Goal: Use online tool/utility: Utilize a website feature to perform a specific function

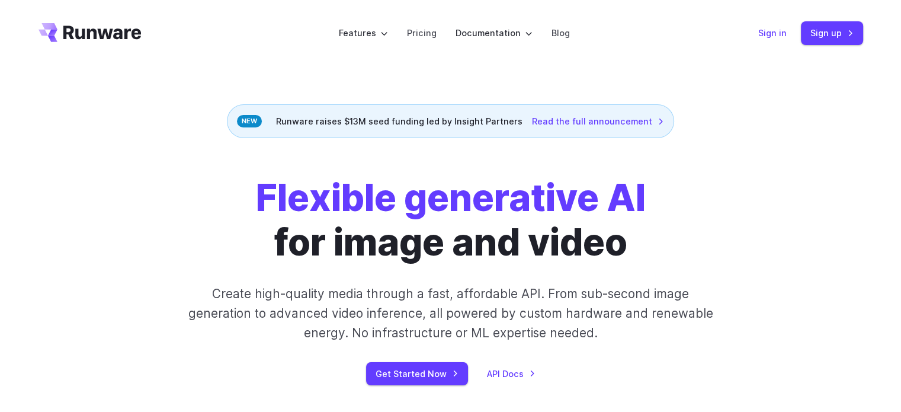
click at [780, 27] on link "Sign in" at bounding box center [772, 33] width 28 height 14
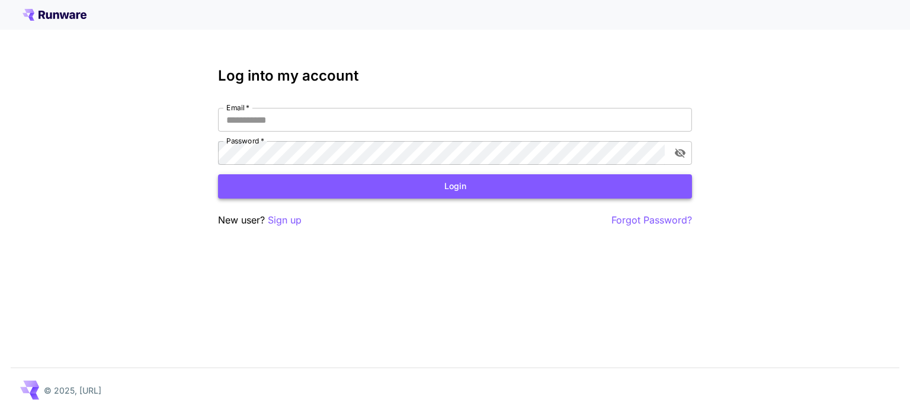
type input "**********"
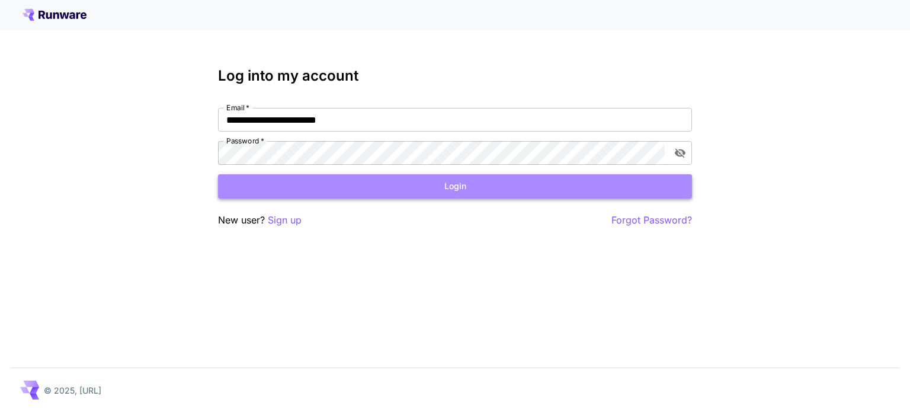
click at [371, 193] on button "Login" at bounding box center [455, 186] width 474 height 24
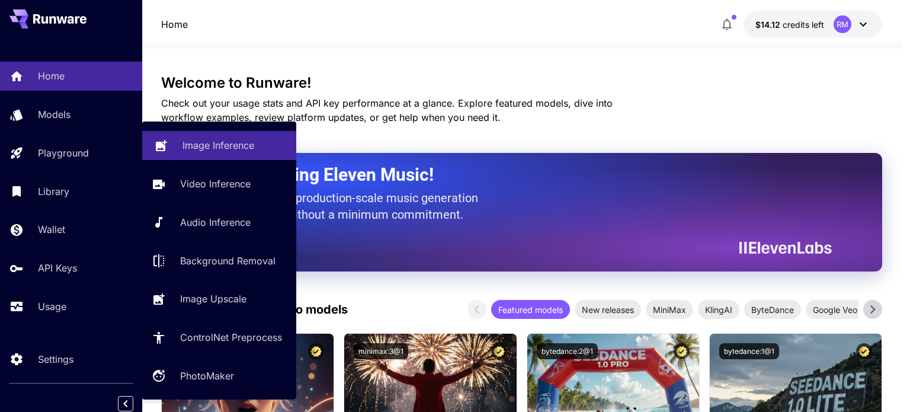
click at [187, 156] on link "Image Inference" at bounding box center [219, 145] width 154 height 29
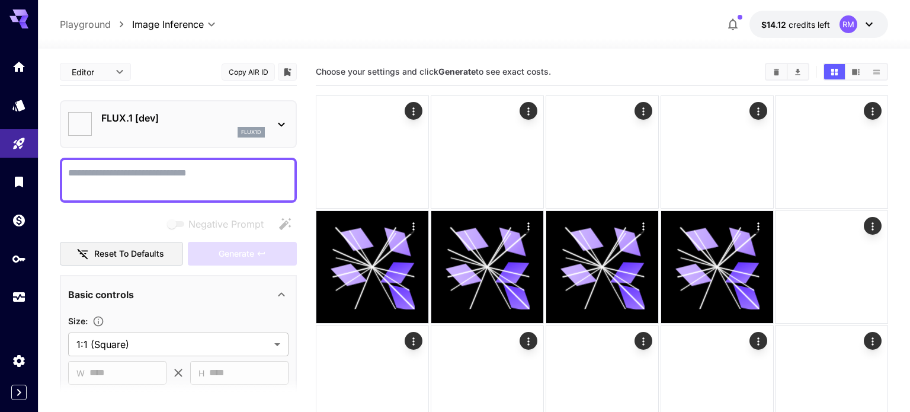
type input "**********"
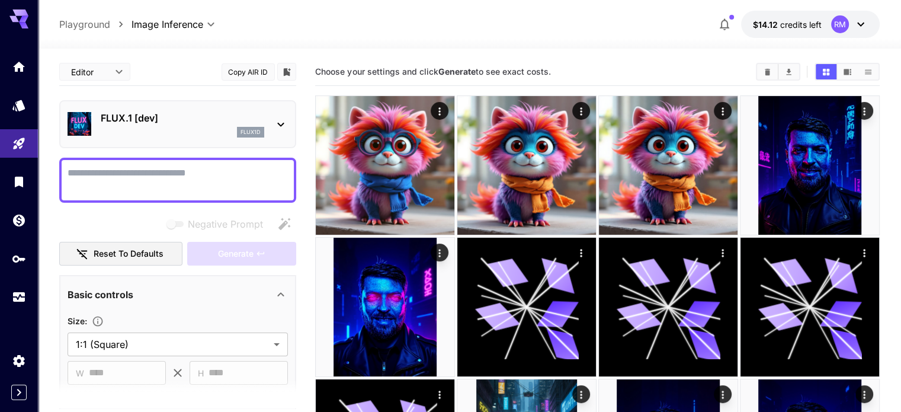
click at [288, 127] on icon at bounding box center [281, 124] width 14 height 14
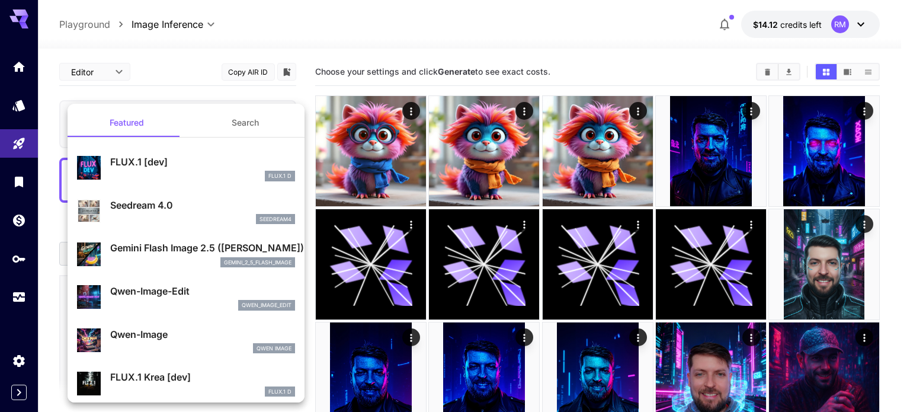
click at [242, 244] on p "Gemini Flash Image 2.5 (Nano Banana)" at bounding box center [202, 248] width 185 height 14
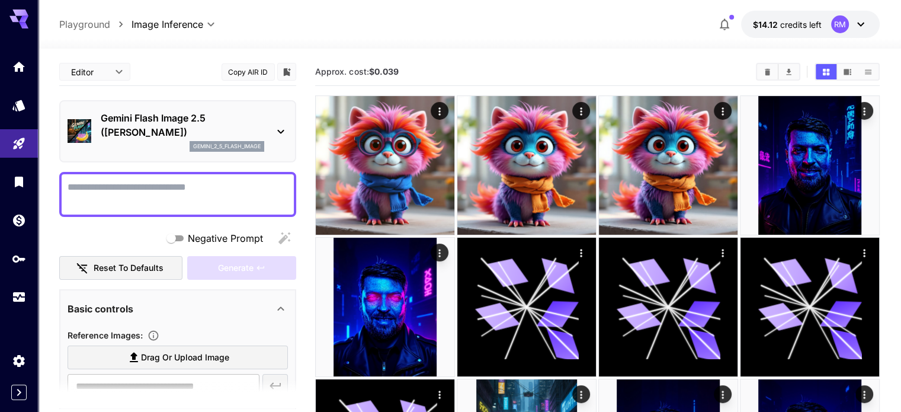
click at [194, 183] on textarea "Negative Prompt" at bounding box center [178, 194] width 220 height 28
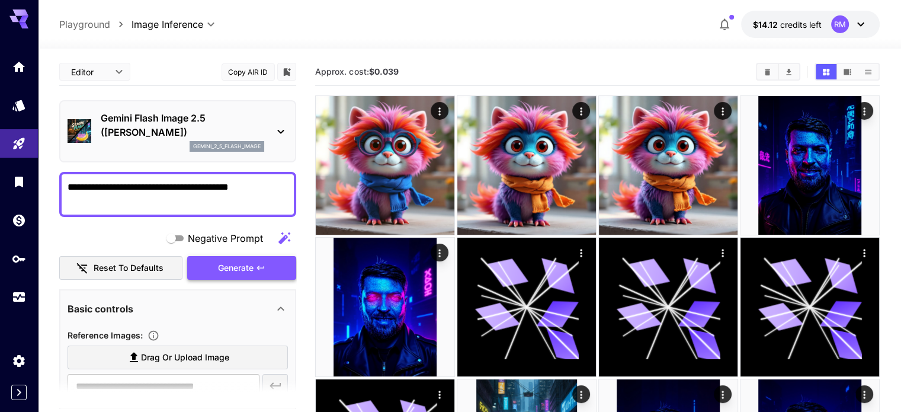
type textarea "**********"
click at [232, 256] on button "Generate" at bounding box center [241, 268] width 109 height 24
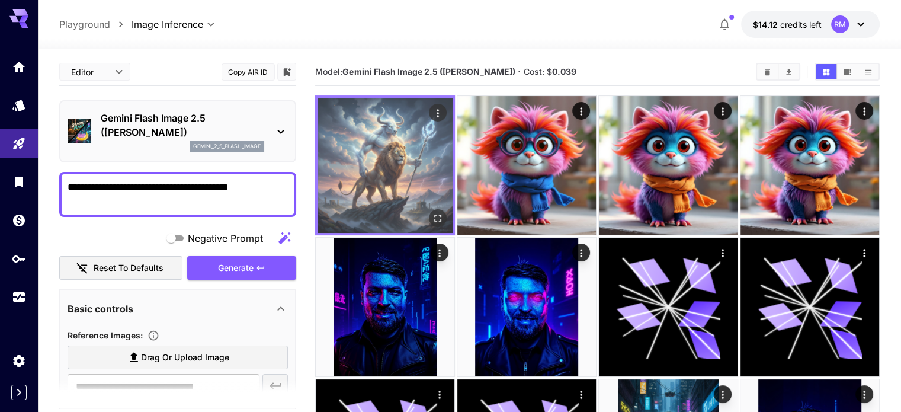
click at [366, 138] on img at bounding box center [385, 165] width 135 height 135
click at [432, 212] on icon "Open in fullscreen" at bounding box center [438, 218] width 12 height 12
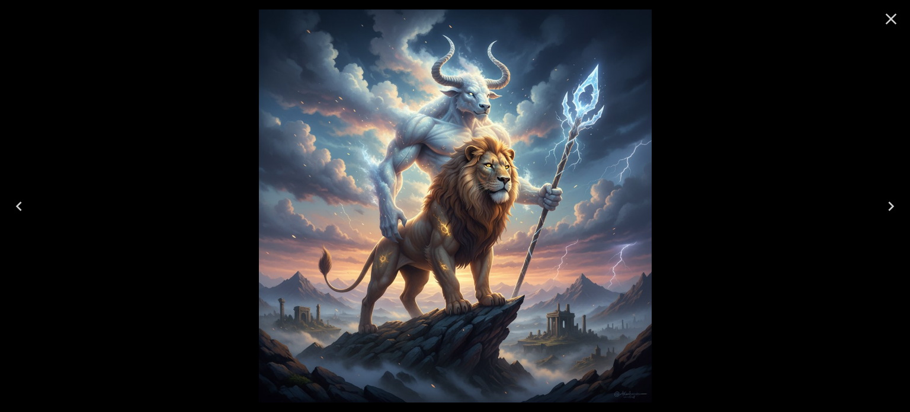
click at [894, 13] on icon "Close" at bounding box center [891, 18] width 19 height 19
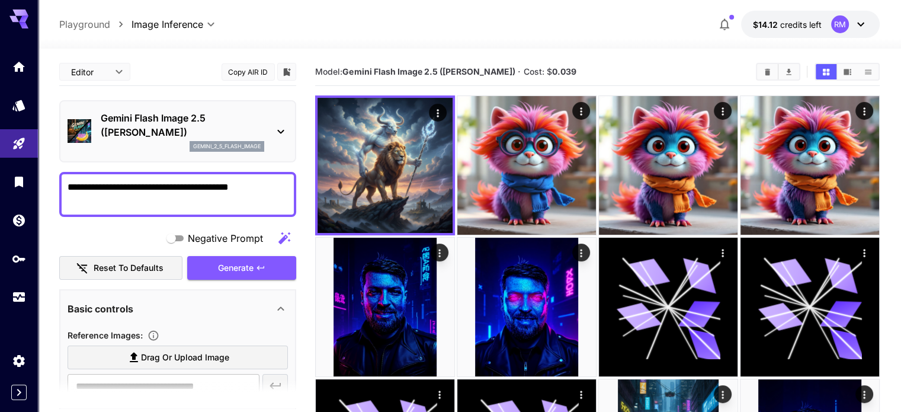
click at [283, 137] on icon at bounding box center [281, 131] width 14 height 14
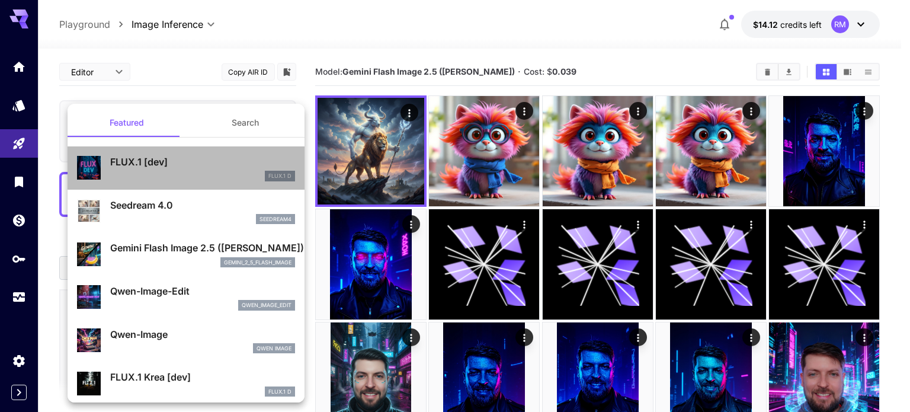
click at [218, 155] on p "FLUX.1 [dev]" at bounding box center [202, 162] width 185 height 14
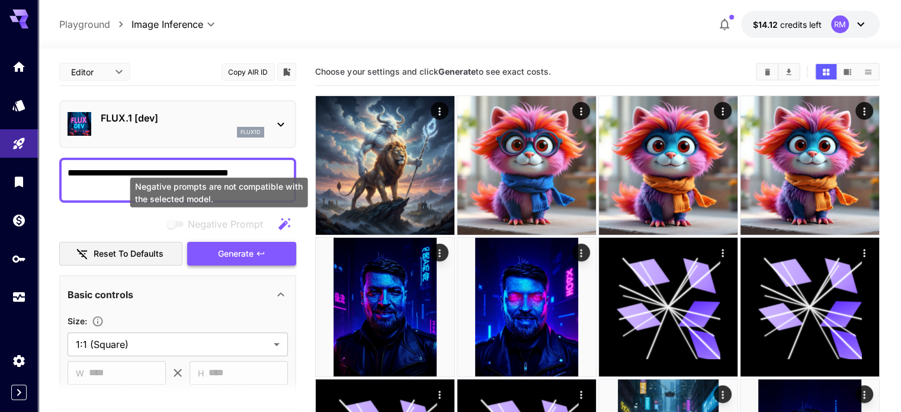
click at [226, 246] on span "Generate" at bounding box center [236, 253] width 36 height 15
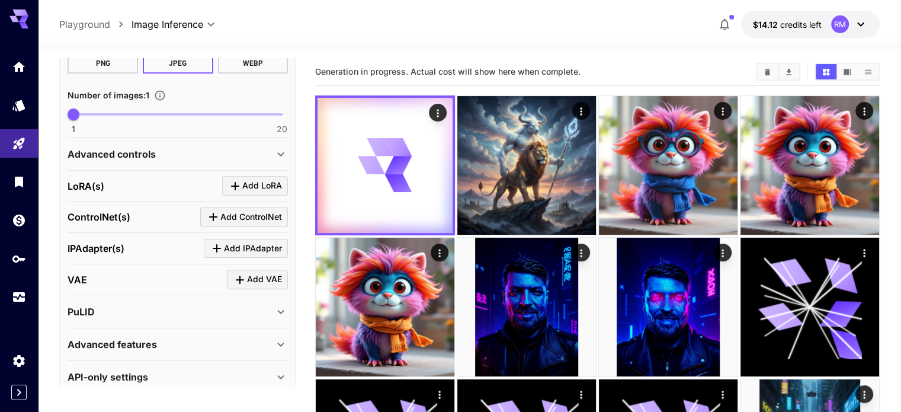
scroll to position [370, 0]
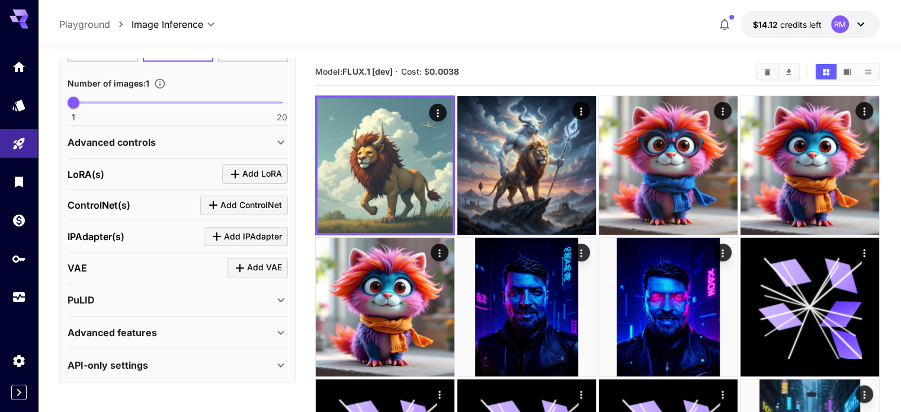
click at [188, 149] on div "Advanced controls" at bounding box center [178, 142] width 220 height 28
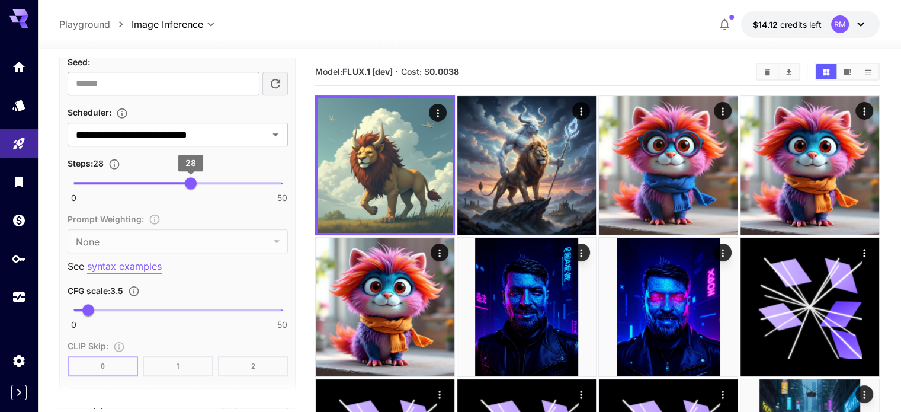
scroll to position [725, 0]
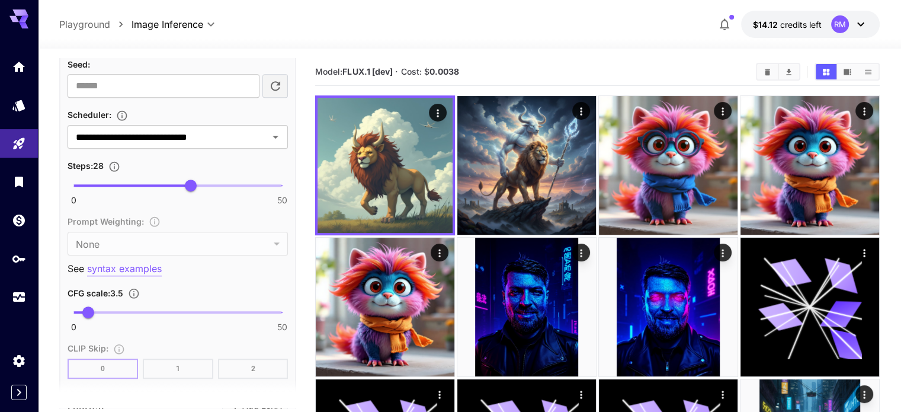
click at [193, 146] on div "**********" at bounding box center [178, 93] width 220 height 574
click at [185, 142] on input "**********" at bounding box center [160, 137] width 178 height 17
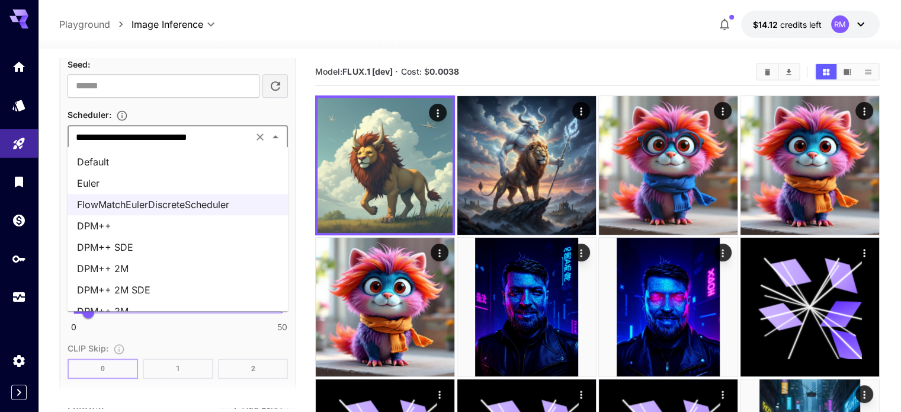
click at [164, 230] on li "DPM++" at bounding box center [178, 225] width 221 height 21
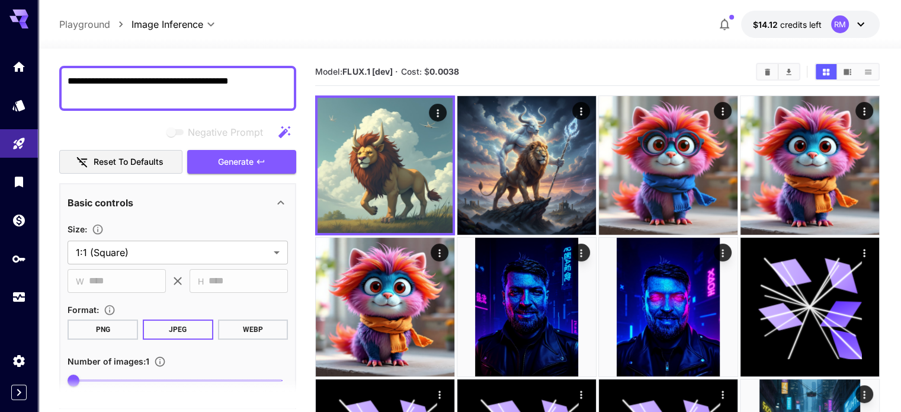
scroll to position [73, 0]
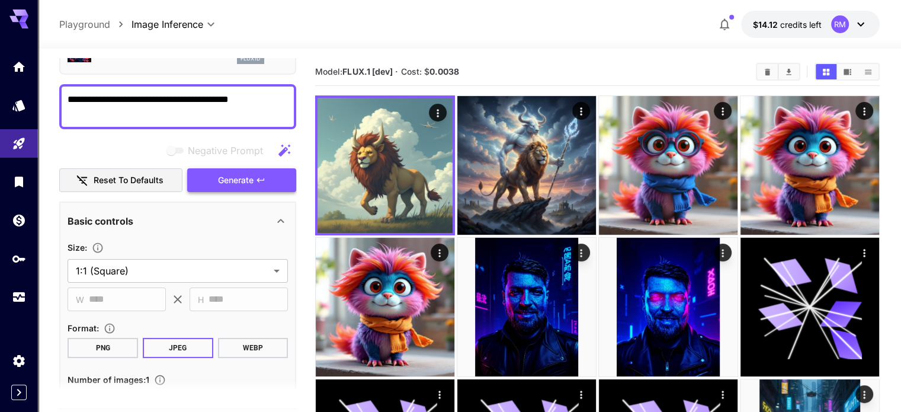
click at [223, 175] on span "Generate" at bounding box center [236, 180] width 36 height 15
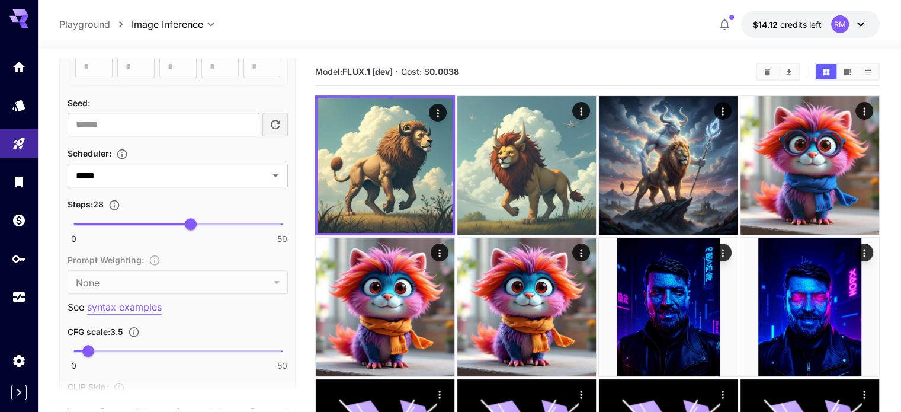
scroll to position [725, 0]
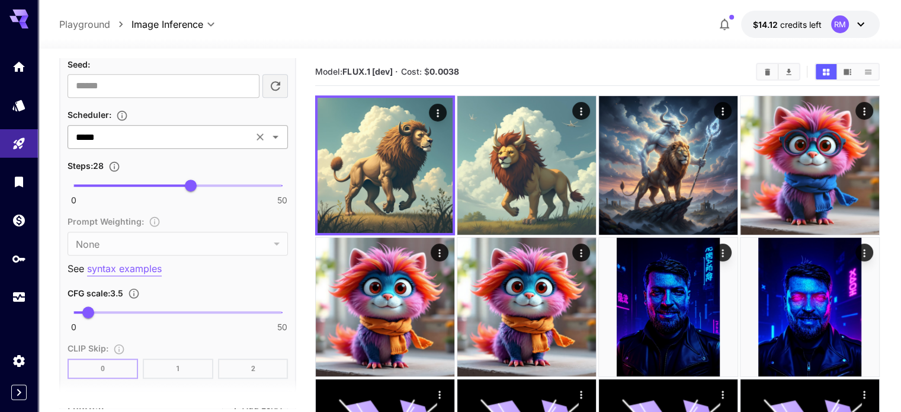
click at [171, 134] on input "*****" at bounding box center [160, 137] width 178 height 17
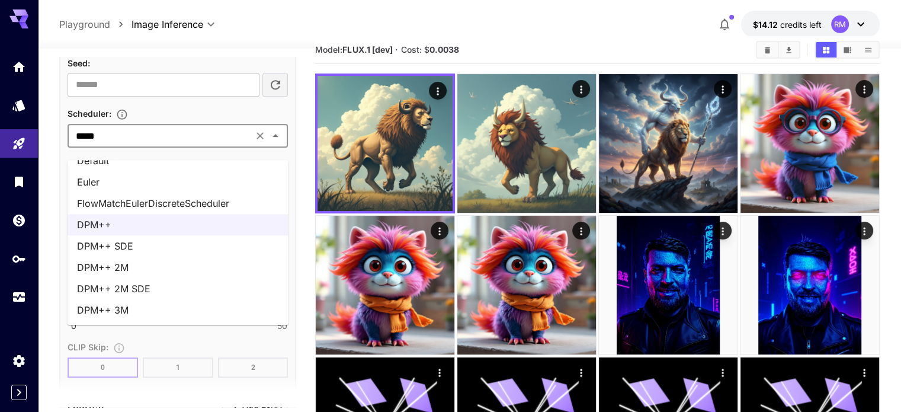
scroll to position [59, 0]
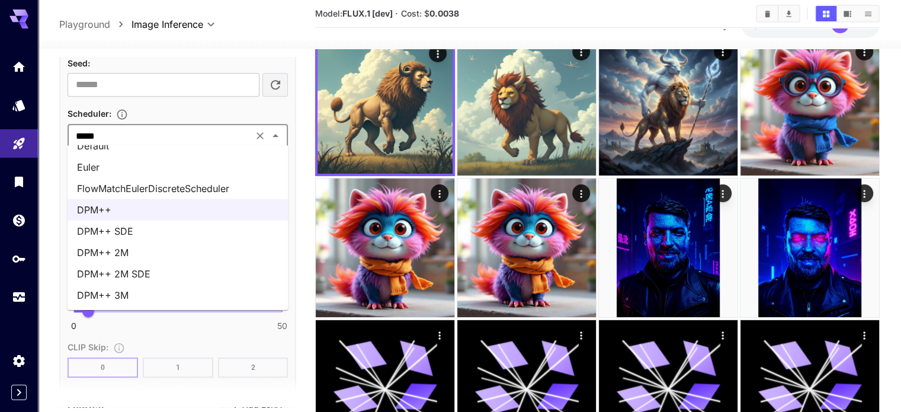
click at [149, 289] on li "DPM++ 3M" at bounding box center [178, 294] width 221 height 21
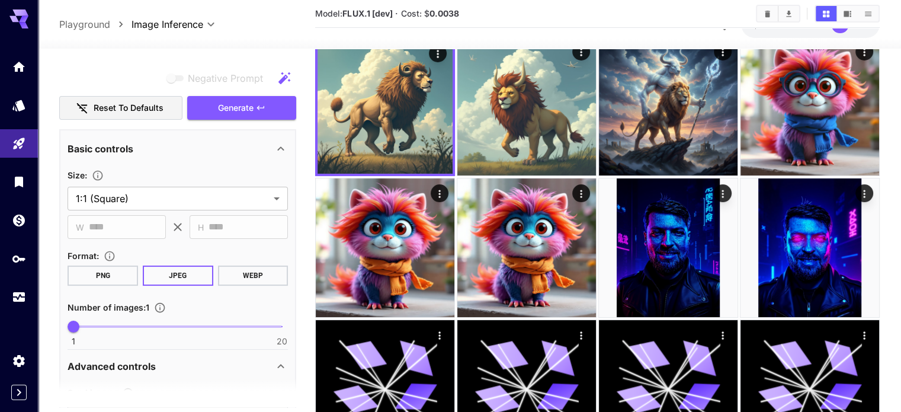
scroll to position [133, 0]
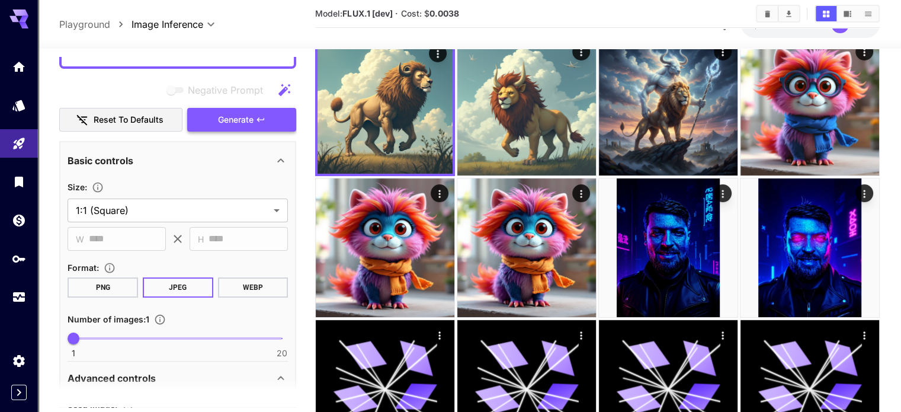
click at [223, 124] on span "Generate" at bounding box center [236, 120] width 36 height 15
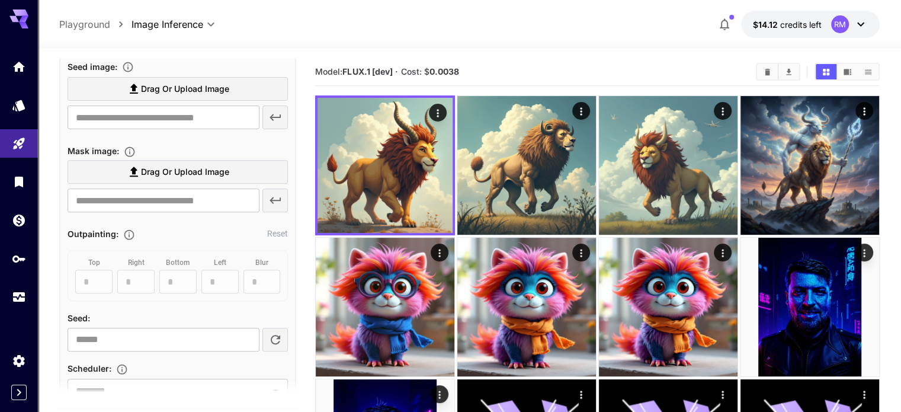
scroll to position [488, 0]
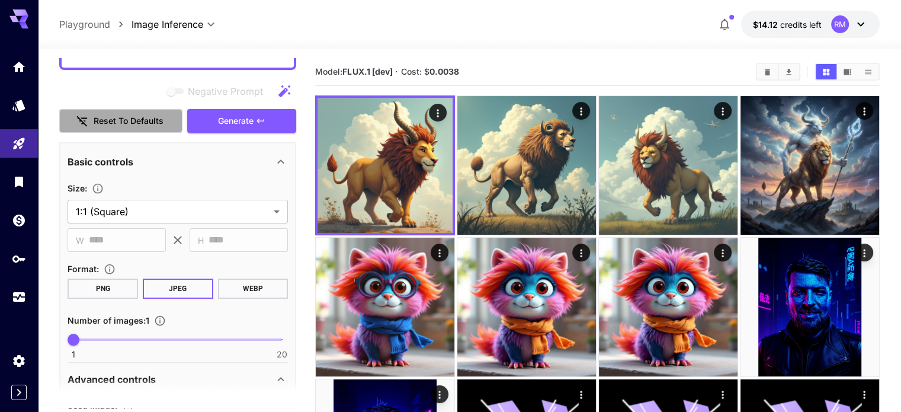
click at [136, 125] on button "Reset to defaults" at bounding box center [120, 121] width 123 height 24
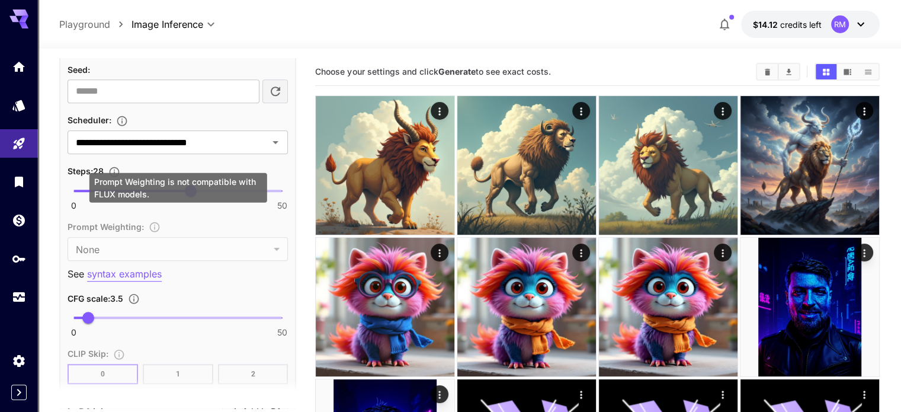
scroll to position [725, 0]
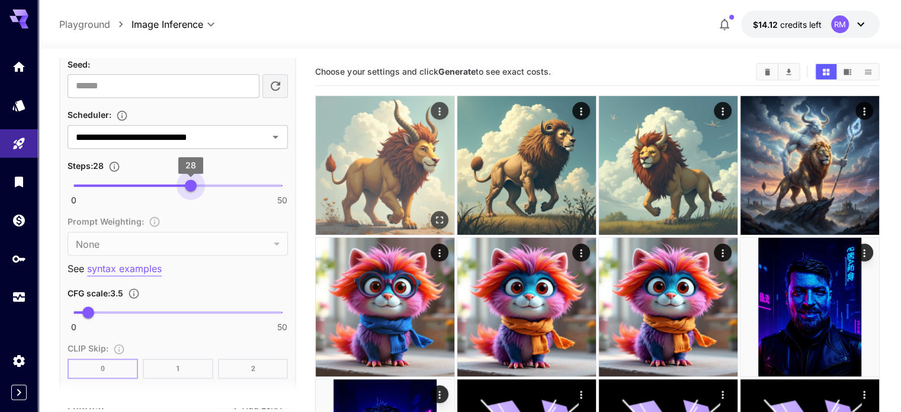
drag, startPoint x: 191, startPoint y: 180, endPoint x: 318, endPoint y: 182, distance: 126.8
type input "**"
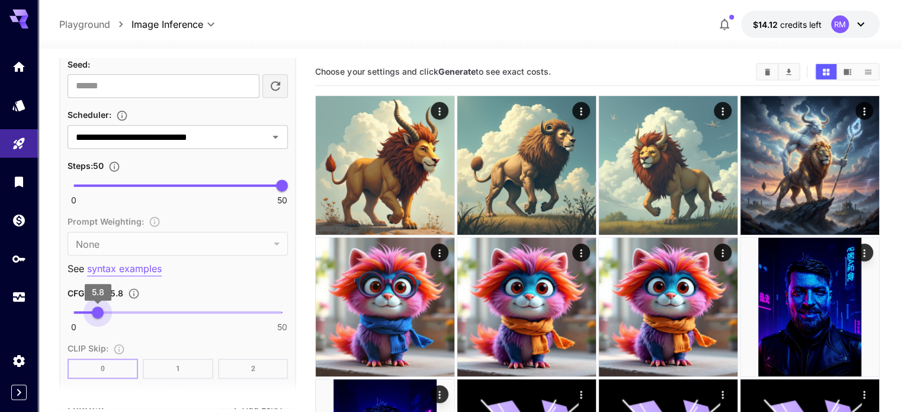
type input "***"
drag, startPoint x: 91, startPoint y: 308, endPoint x: 98, endPoint y: 308, distance: 6.5
click at [98, 308] on span "5.8" at bounding box center [98, 312] width 12 height 12
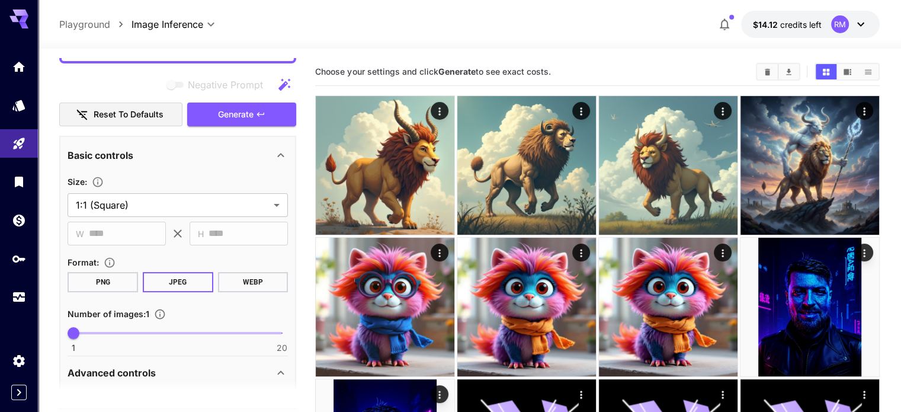
scroll to position [73, 0]
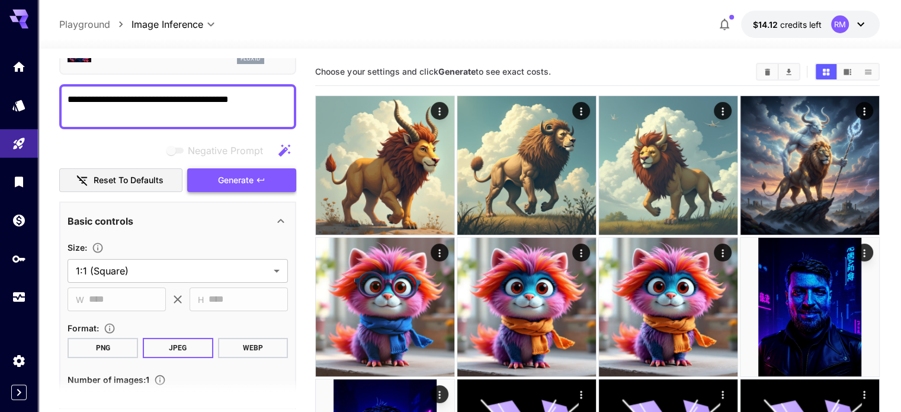
click at [241, 175] on span "Generate" at bounding box center [236, 180] width 36 height 15
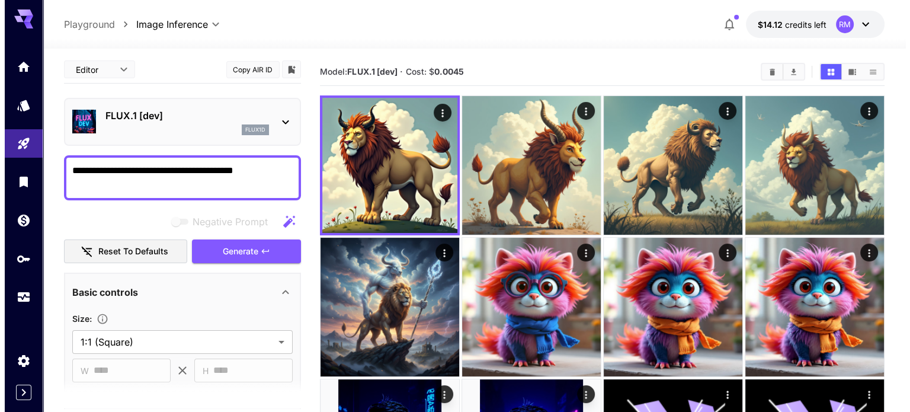
scroll to position [0, 0]
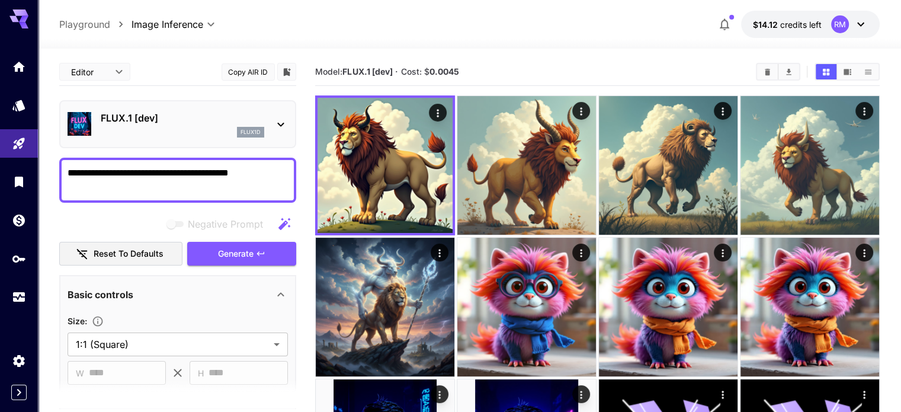
click at [289, 124] on div "FLUX.1 [dev] flux1d" at bounding box center [177, 124] width 237 height 48
click at [280, 125] on icon at bounding box center [281, 125] width 7 height 4
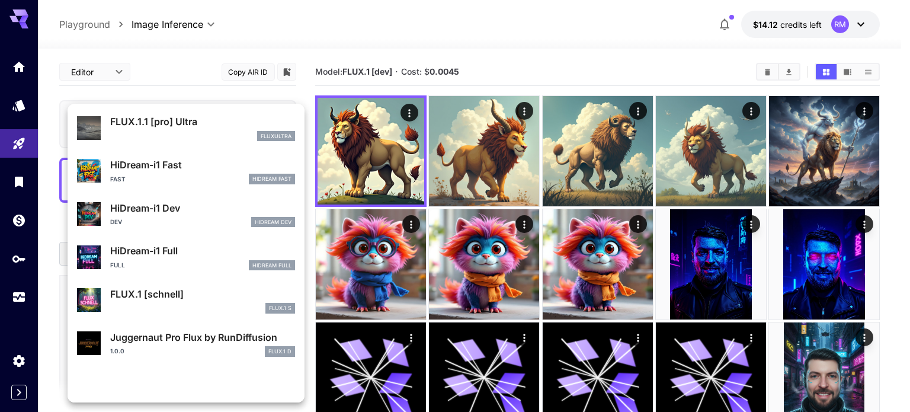
scroll to position [950, 0]
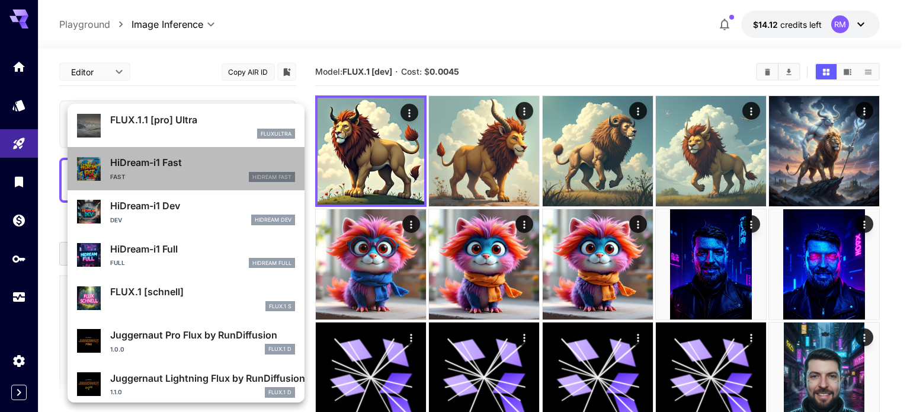
click at [187, 180] on div "Fast HiDream Fast" at bounding box center [202, 177] width 185 height 11
type input "**"
type input "*"
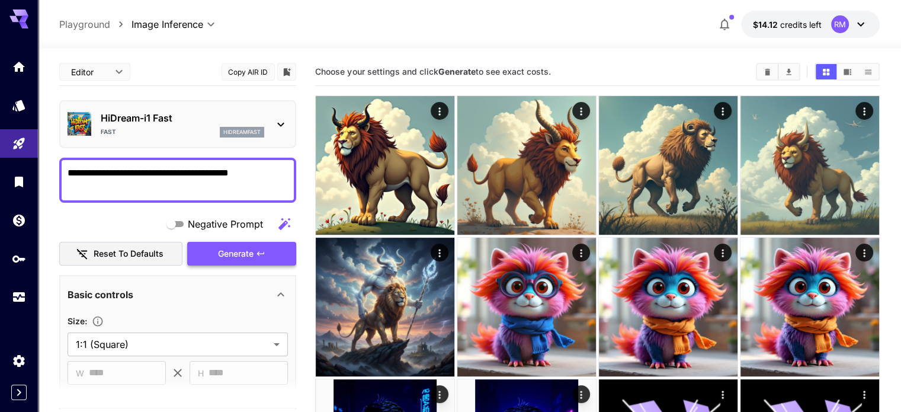
click at [235, 255] on span "Generate" at bounding box center [236, 253] width 36 height 15
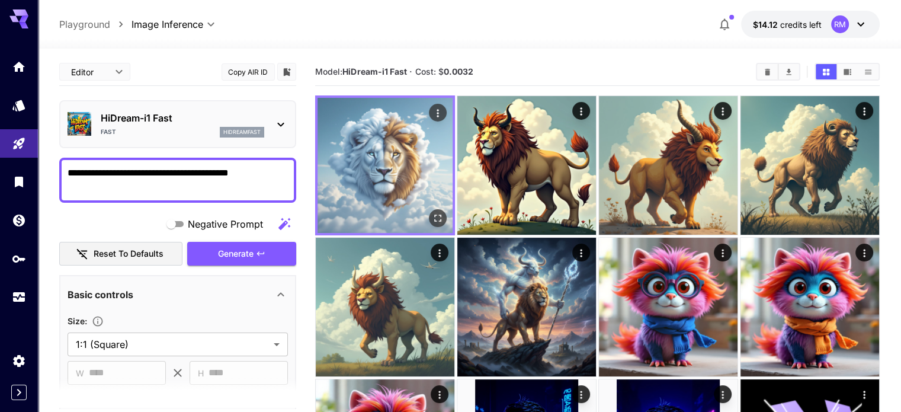
click at [378, 168] on img at bounding box center [385, 165] width 135 height 135
click at [432, 212] on icon "Open in fullscreen" at bounding box center [438, 218] width 12 height 12
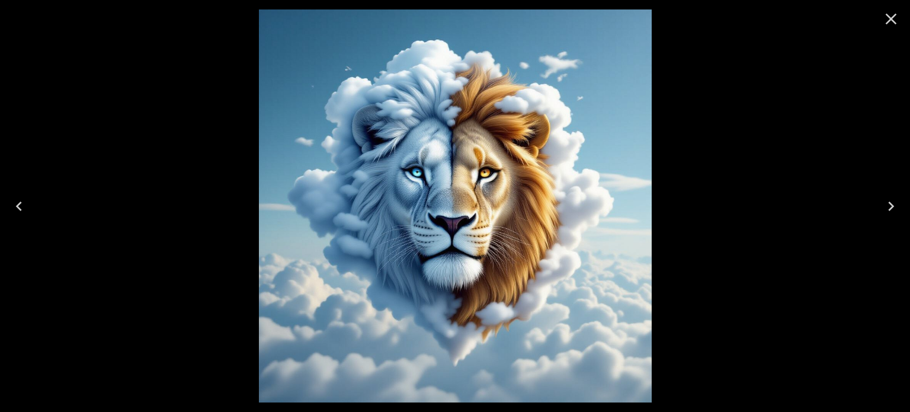
click at [884, 20] on icon "Close" at bounding box center [891, 18] width 19 height 19
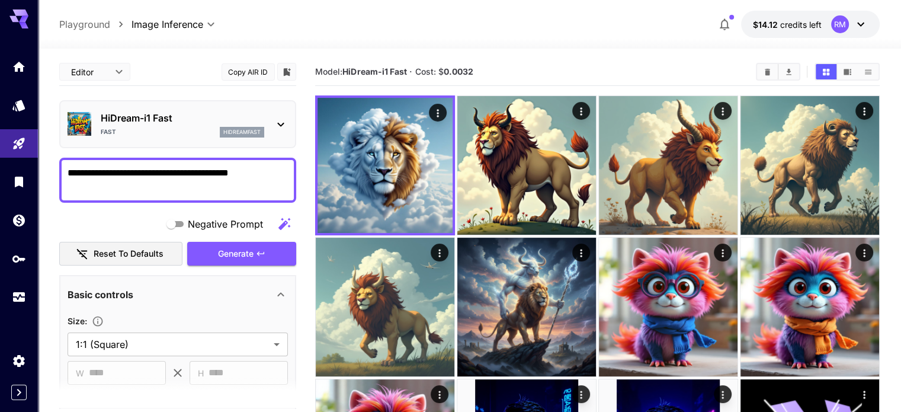
click at [284, 129] on icon at bounding box center [281, 124] width 14 height 14
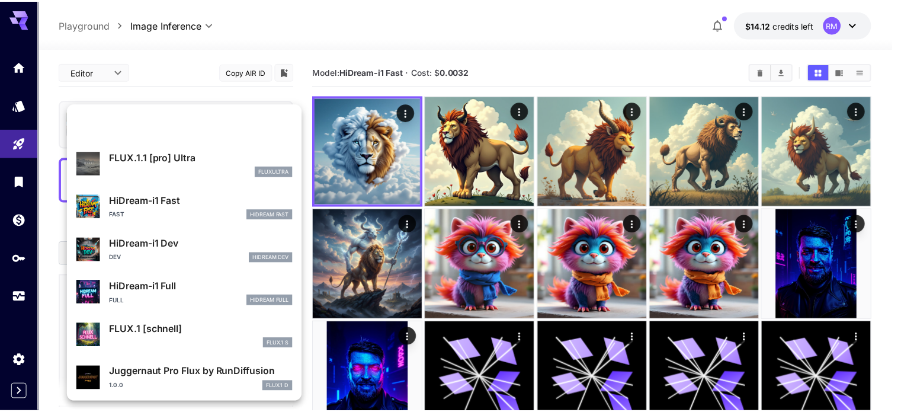
scroll to position [958, 0]
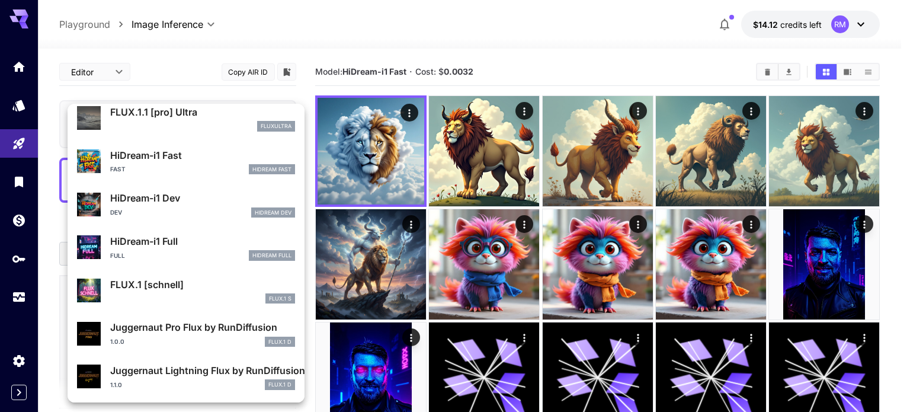
click at [390, 54] on div at bounding box center [455, 206] width 910 height 412
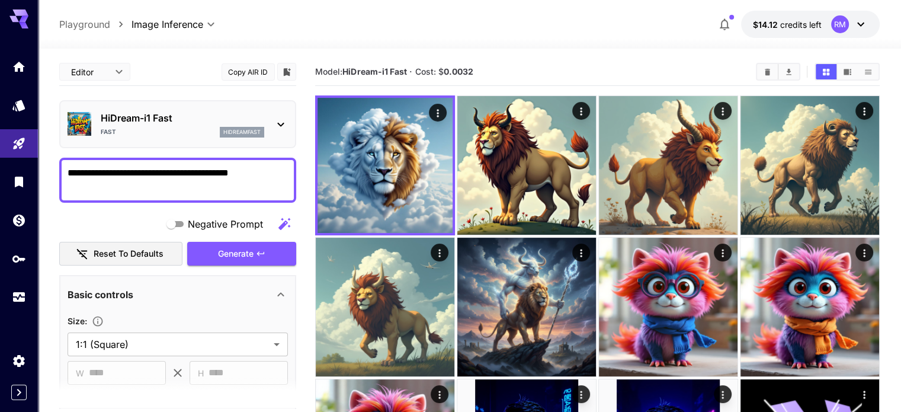
click at [284, 124] on icon at bounding box center [281, 124] width 14 height 14
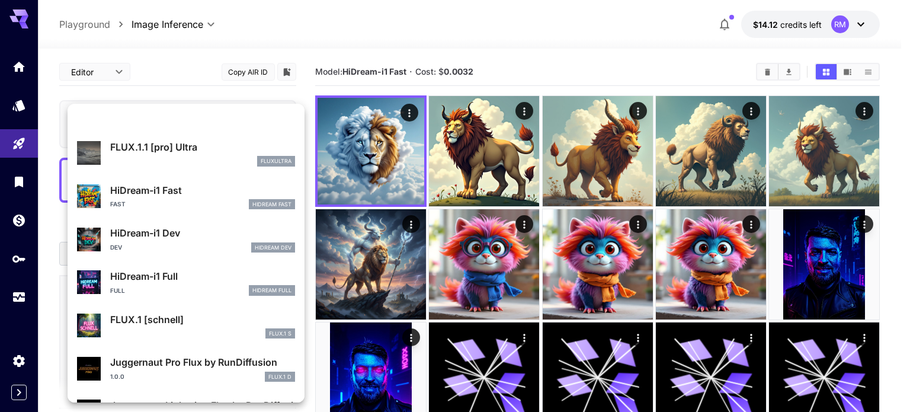
scroll to position [958, 0]
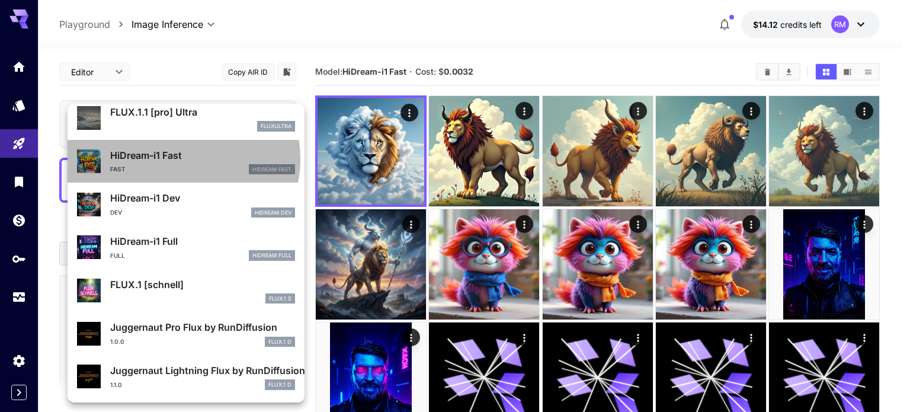
click at [182, 158] on p "HiDream-i1 Fast" at bounding box center [202, 155] width 185 height 14
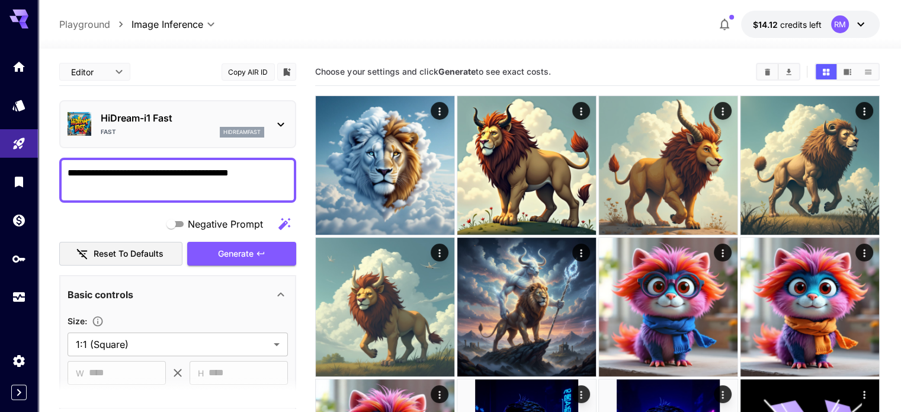
click at [276, 125] on icon at bounding box center [281, 124] width 14 height 14
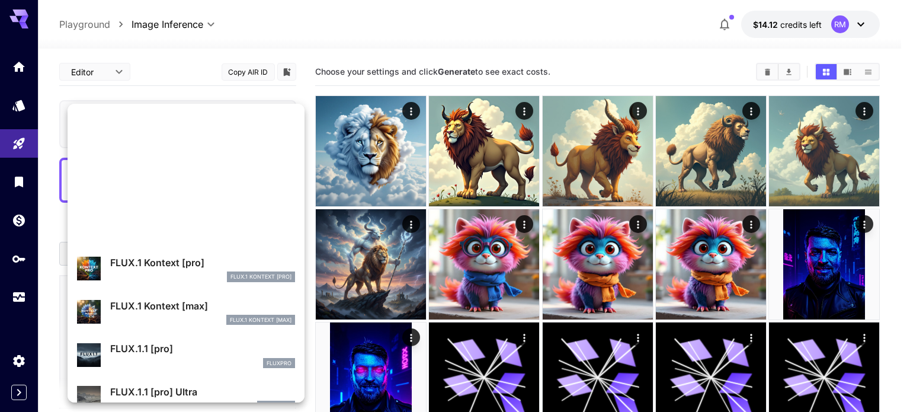
scroll to position [832, 0]
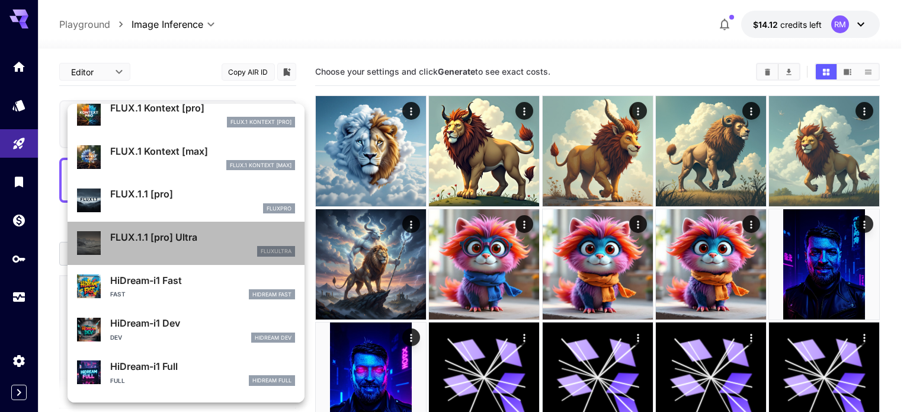
click at [209, 233] on p "FLUX.1.1 [pro] Ultra" at bounding box center [202, 237] width 185 height 14
type input "**********"
type input "****"
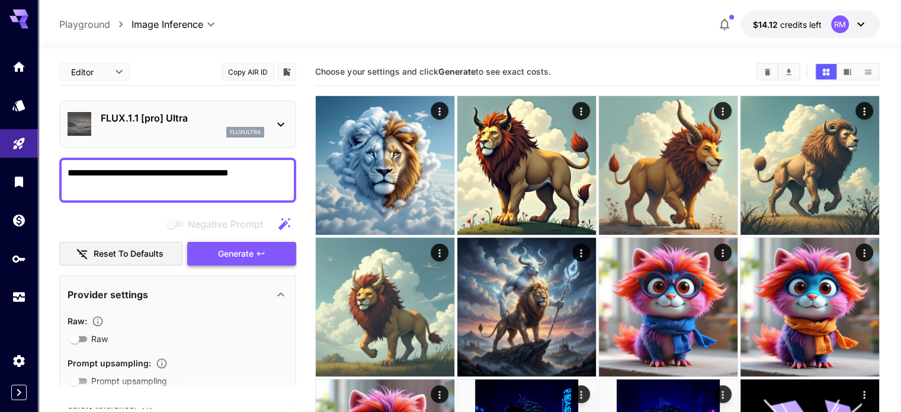
click at [235, 260] on span "Generate" at bounding box center [236, 253] width 36 height 15
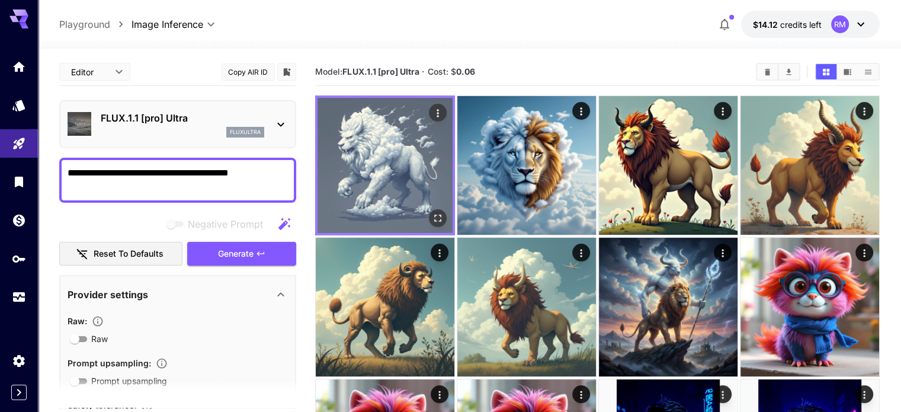
click at [429, 209] on button "Open in fullscreen" at bounding box center [438, 218] width 18 height 18
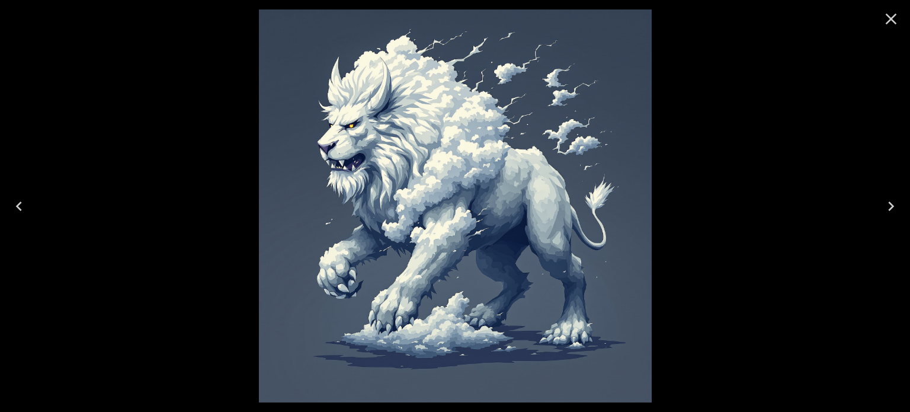
click at [888, 23] on icon "Close" at bounding box center [891, 19] width 11 height 11
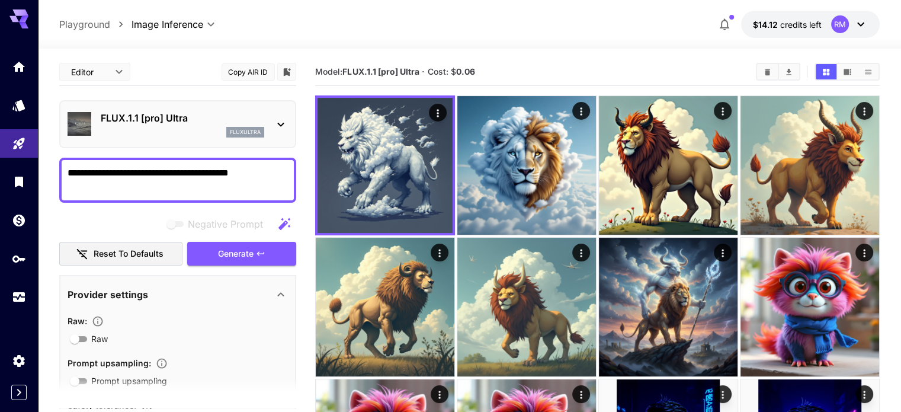
click at [284, 126] on icon at bounding box center [281, 124] width 14 height 14
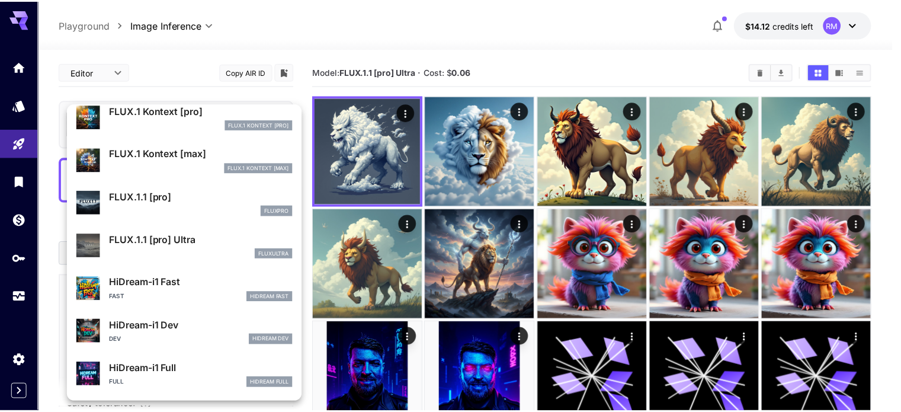
scroll to position [832, 0]
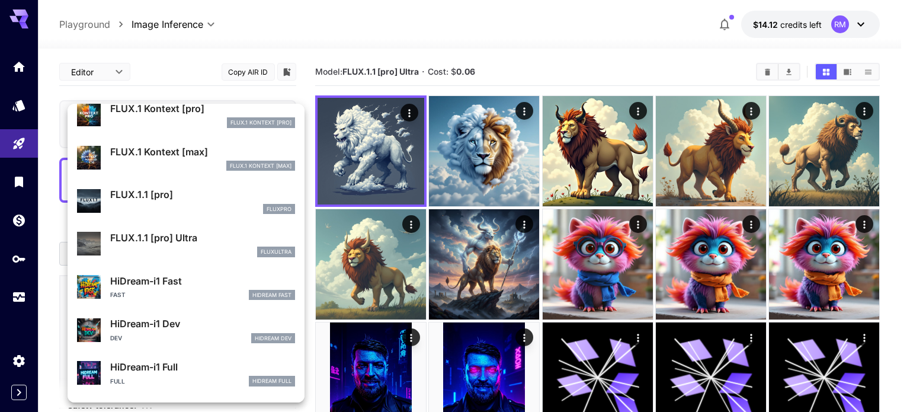
click at [223, 194] on p "FLUX.1.1 [pro]" at bounding box center [202, 194] width 185 height 14
type input "**********"
type input "****"
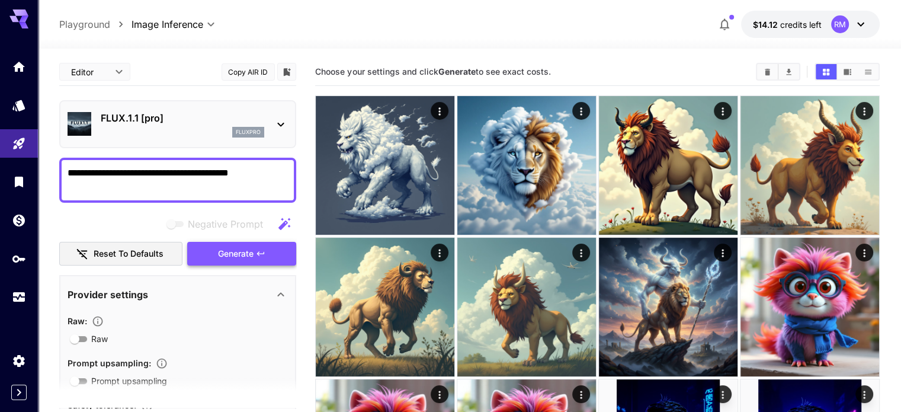
click at [240, 248] on span "Generate" at bounding box center [236, 253] width 36 height 15
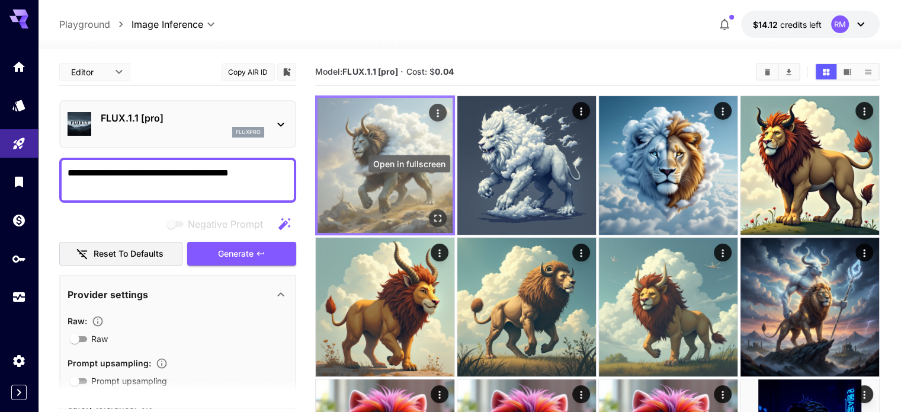
click at [432, 212] on icon "Open in fullscreen" at bounding box center [438, 218] width 12 height 12
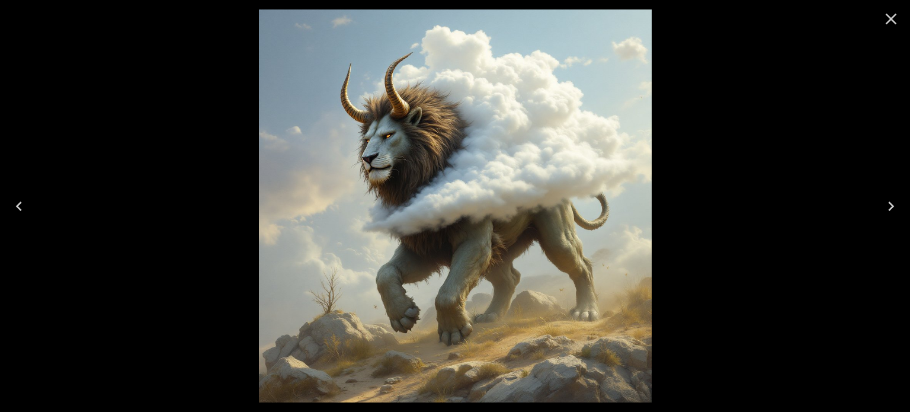
click at [893, 14] on icon "Close" at bounding box center [891, 18] width 19 height 19
